Goal: Navigation & Orientation: Find specific page/section

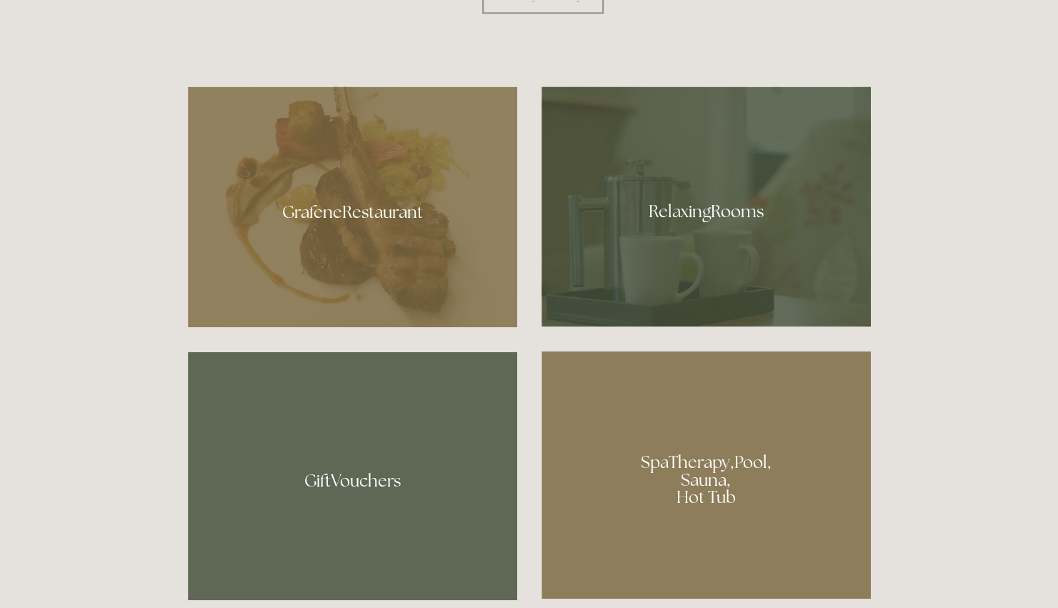
scroll to position [857, 0]
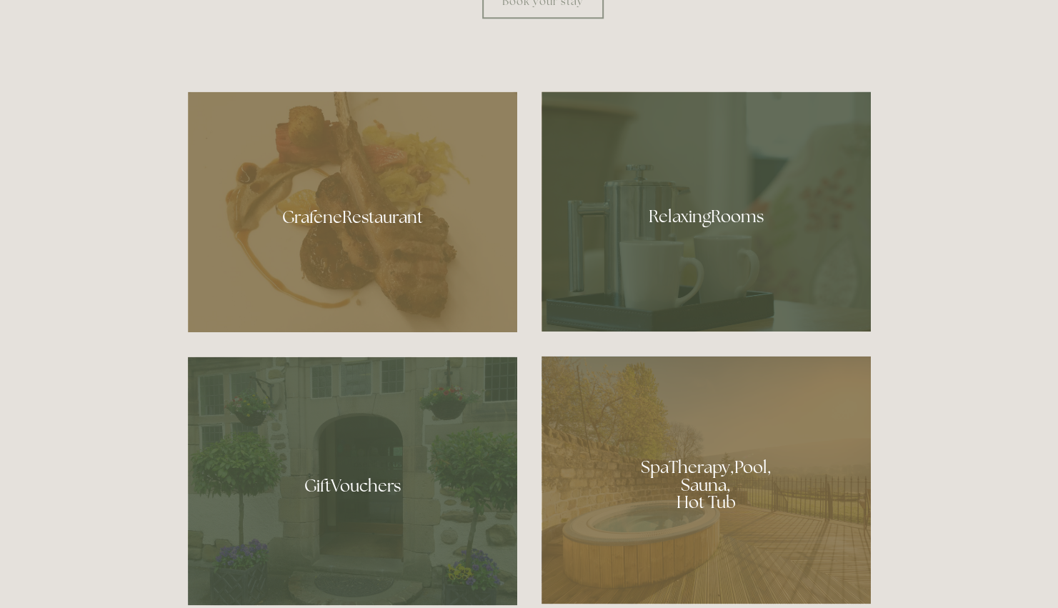
click at [323, 226] on div at bounding box center [352, 211] width 329 height 241
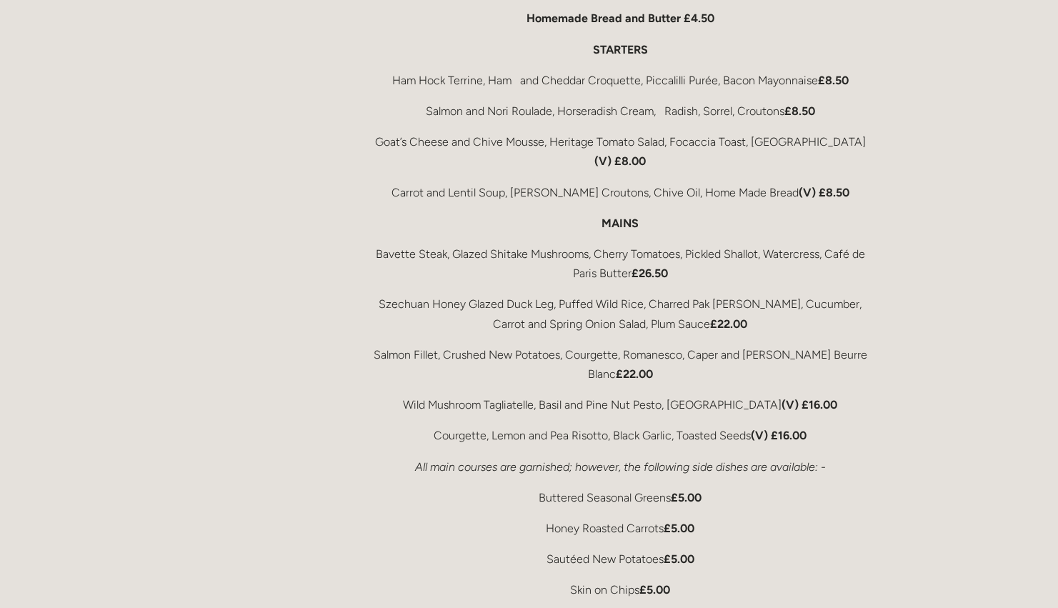
scroll to position [2642, 0]
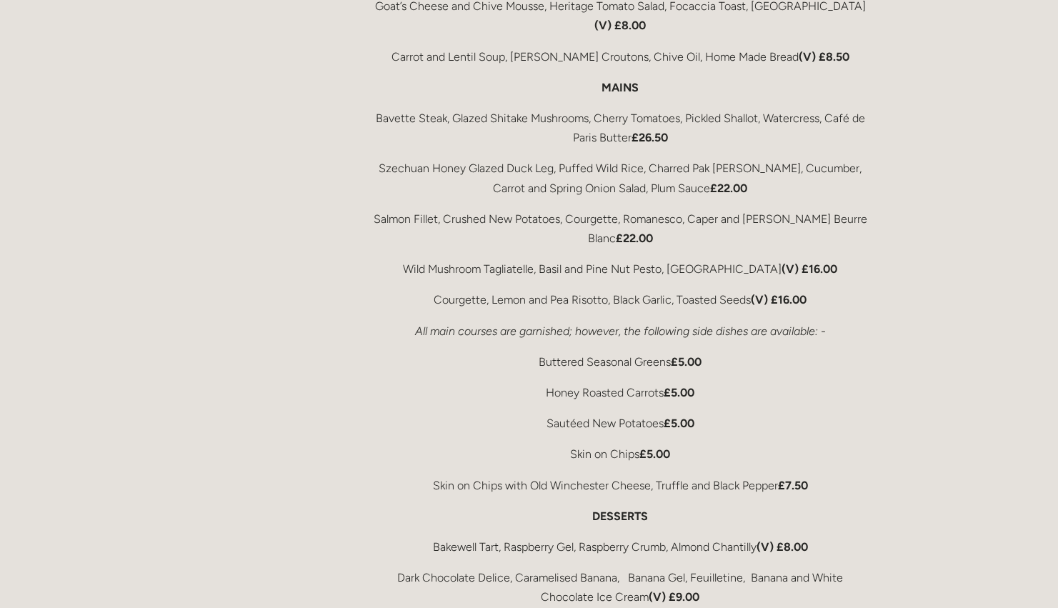
drag, startPoint x: 541, startPoint y: 470, endPoint x: 525, endPoint y: 511, distance: 44.6
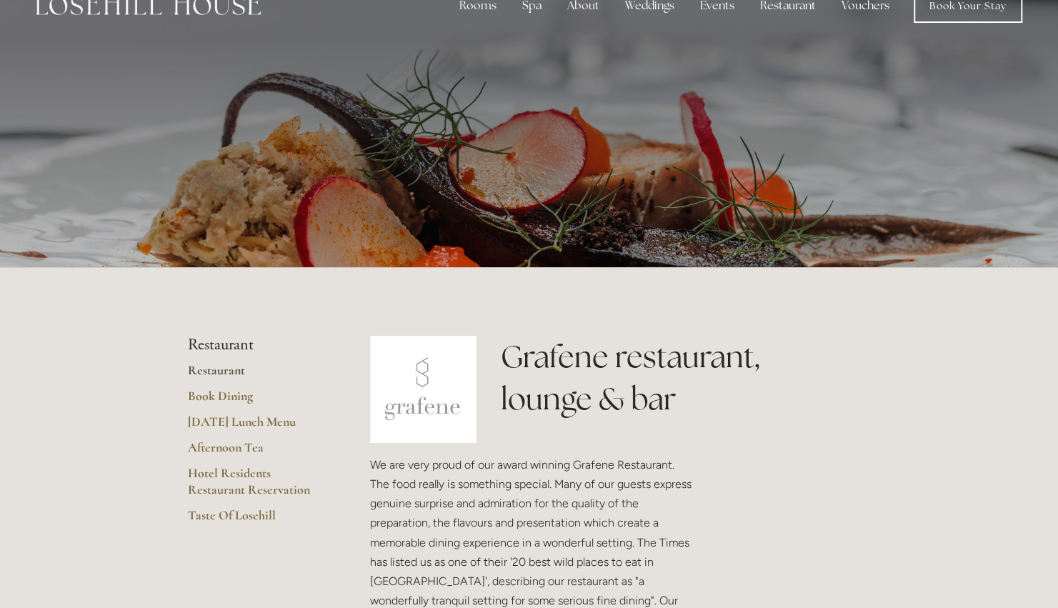
scroll to position [0, 0]
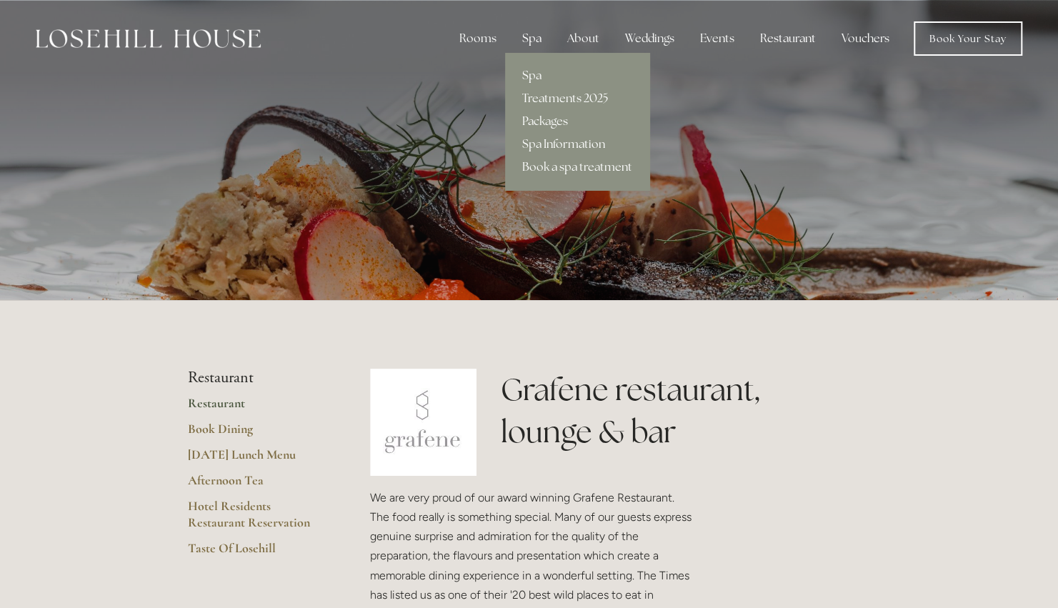
click at [533, 37] on div "Spa" at bounding box center [532, 38] width 42 height 29
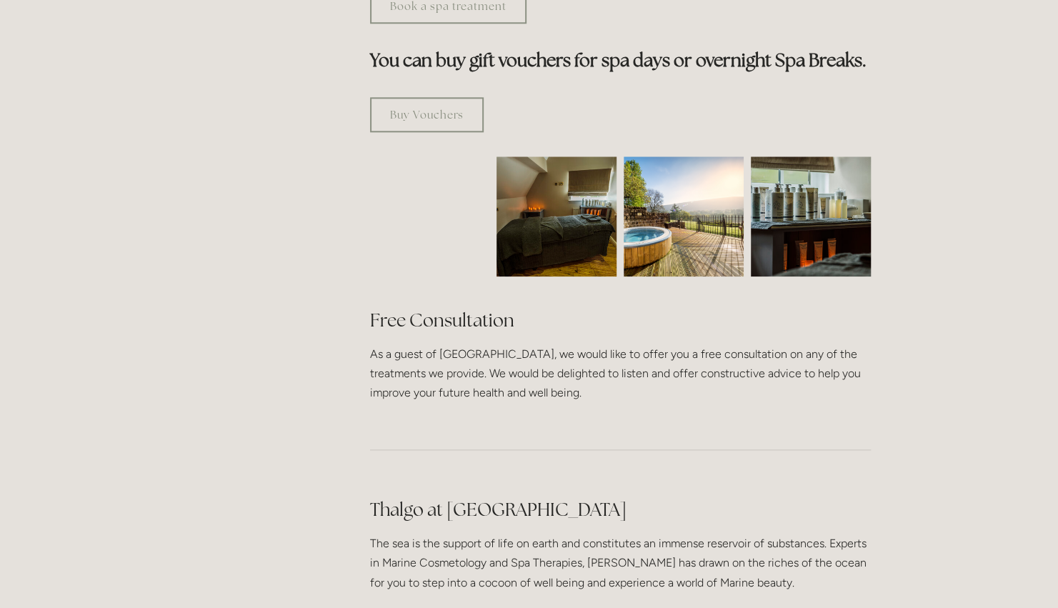
scroll to position [857, 0]
